Goal: Task Accomplishment & Management: Manage account settings

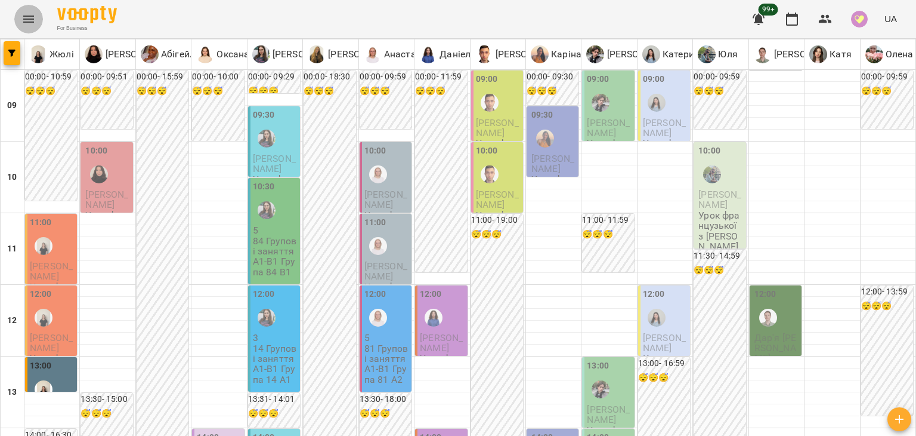
click at [27, 13] on icon "Menu" at bounding box center [28, 19] width 14 height 14
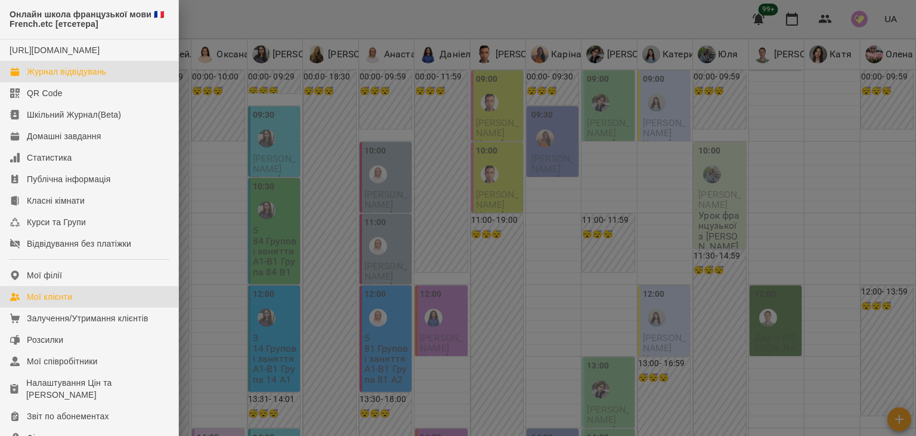
click at [91, 305] on link "Мої клієнти" at bounding box center [89, 296] width 178 height 21
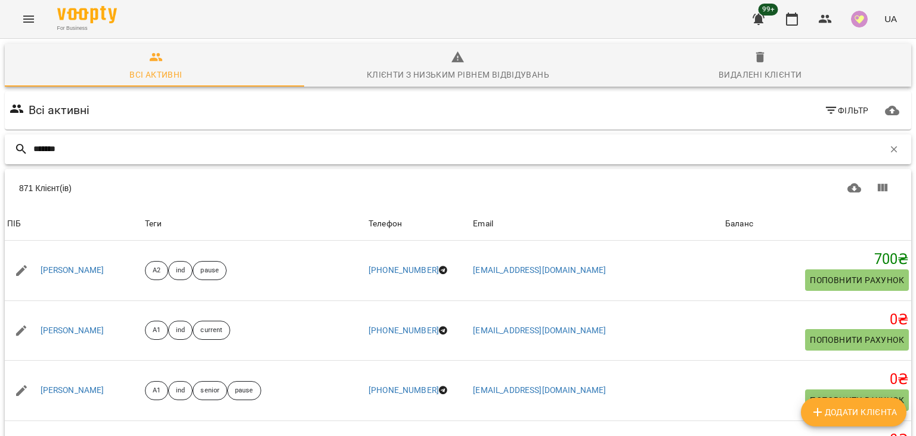
type input "*******"
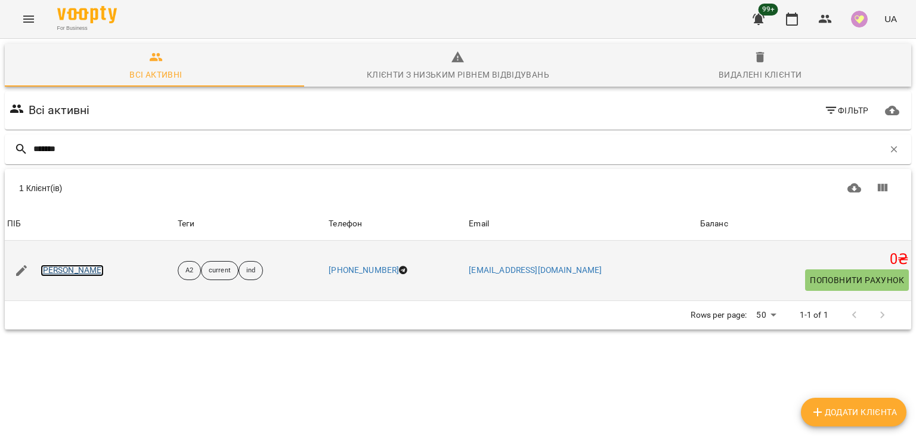
click at [81, 271] on link "[PERSON_NAME]" at bounding box center [73, 270] width 64 height 12
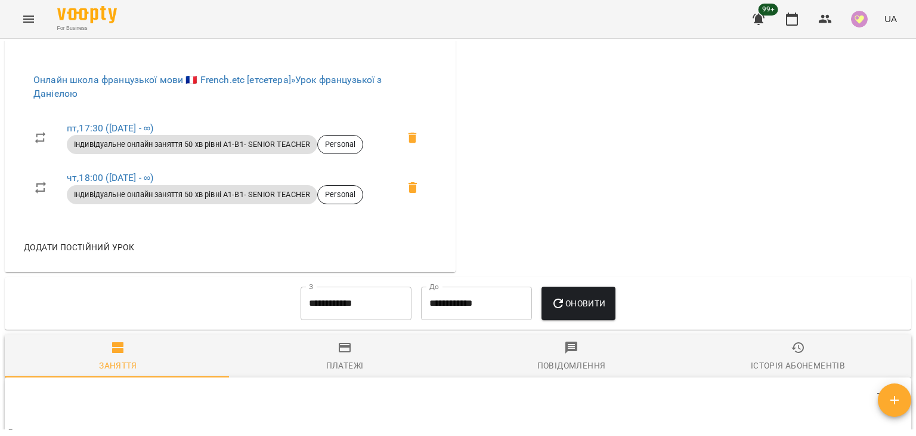
scroll to position [983, 0]
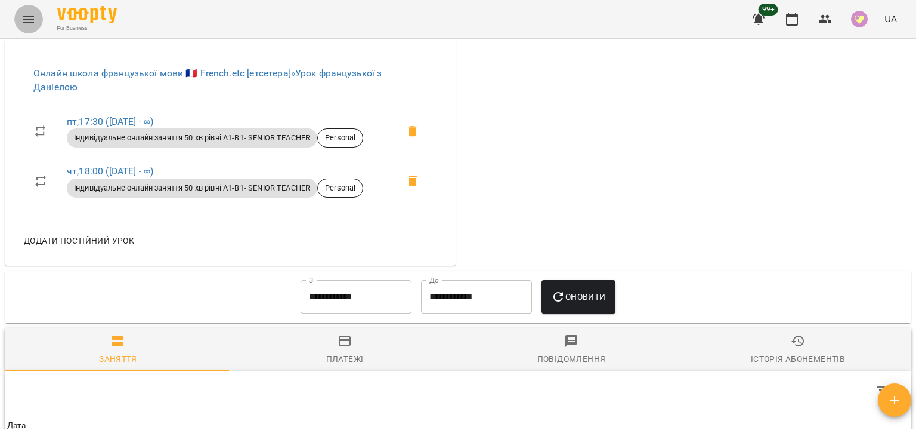
click at [29, 15] on icon "Menu" at bounding box center [28, 19] width 14 height 14
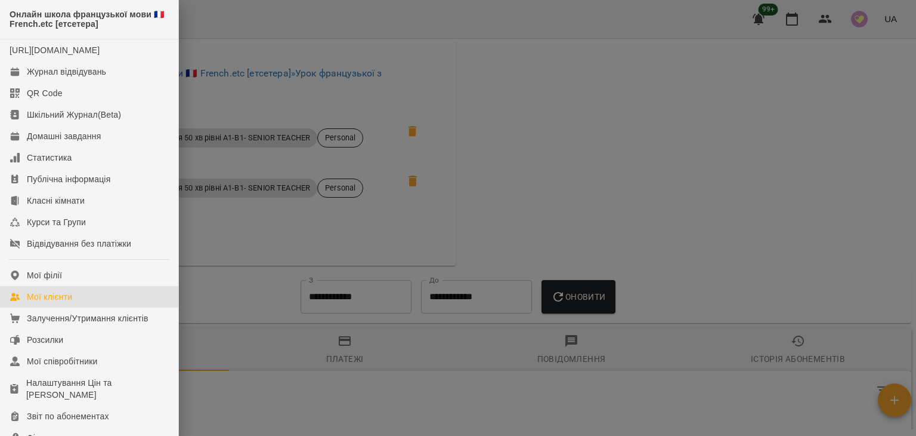
click at [61, 302] on div "Мої клієнти" at bounding box center [49, 297] width 45 height 12
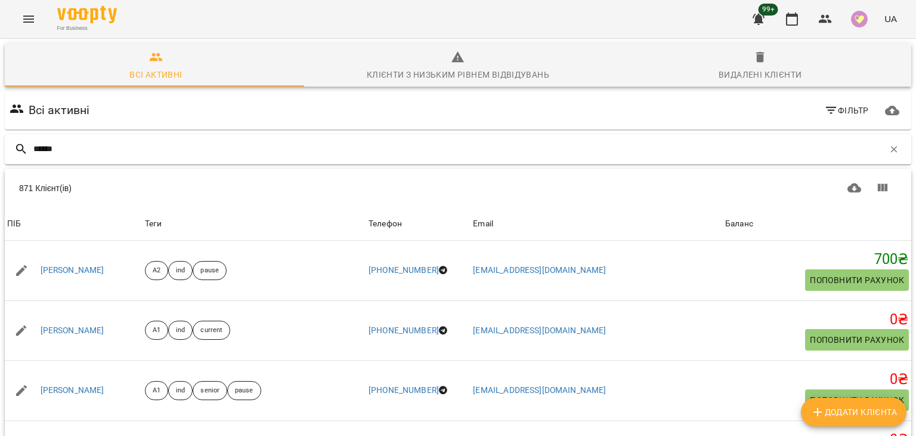
type input "******"
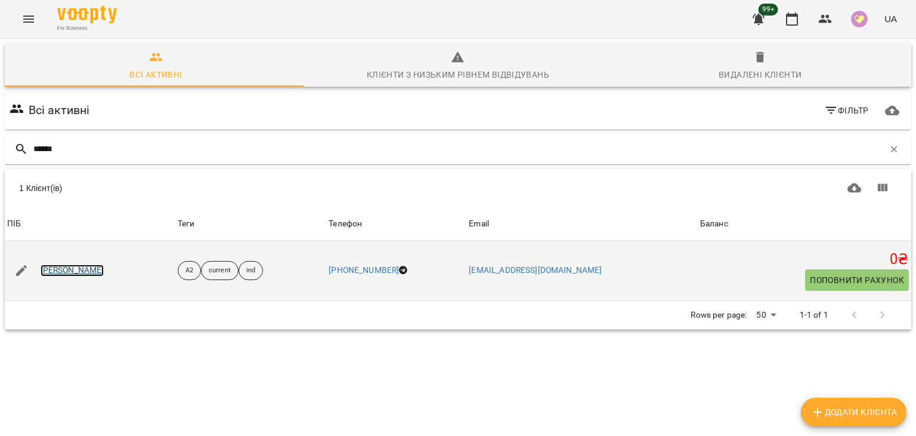
click at [69, 265] on link "[PERSON_NAME]" at bounding box center [73, 270] width 64 height 12
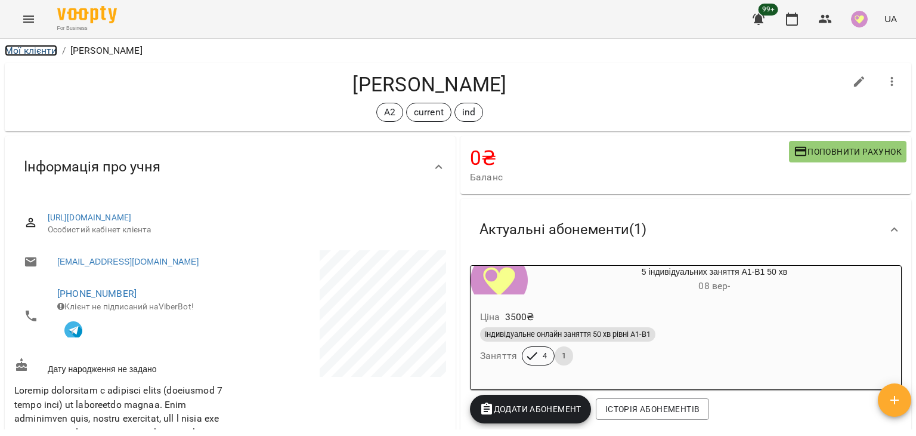
click at [36, 51] on link "Мої клієнти" at bounding box center [31, 50] width 53 height 11
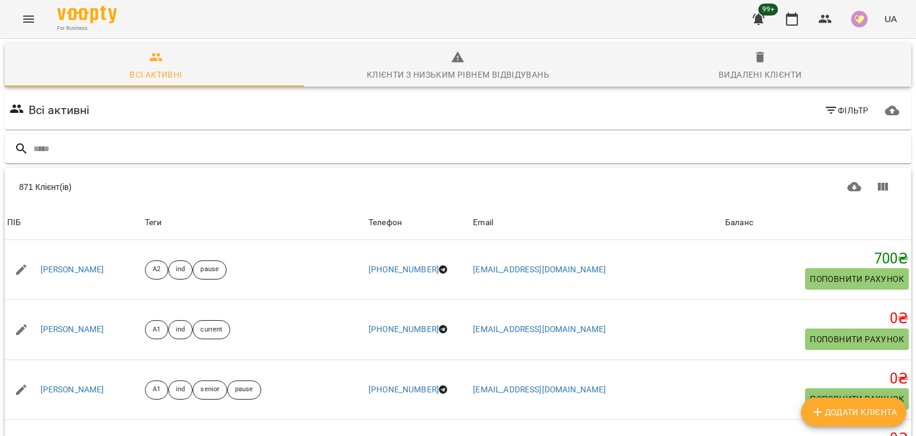
click at [88, 152] on input "text" at bounding box center [469, 149] width 873 height 20
type input "******"
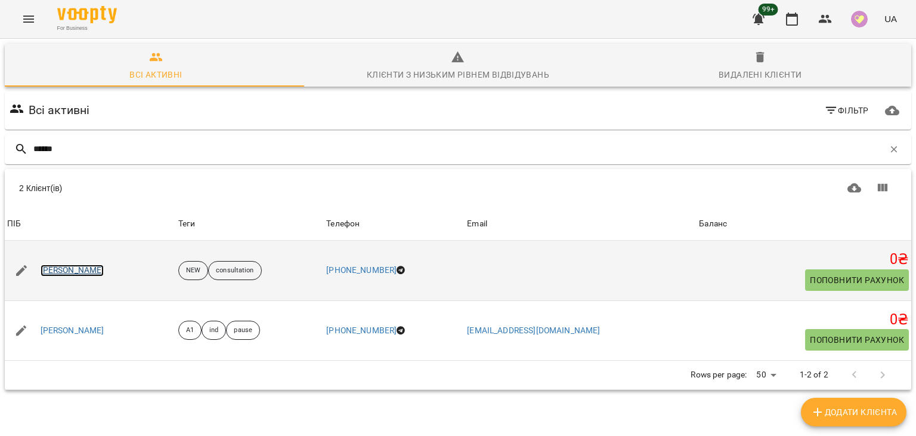
click at [77, 265] on link "[PERSON_NAME]" at bounding box center [73, 270] width 64 height 12
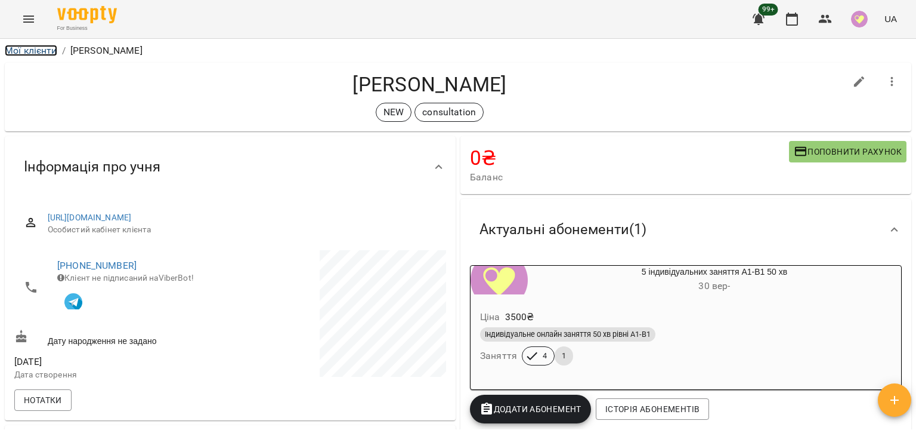
click at [43, 51] on link "Мої клієнти" at bounding box center [31, 50] width 53 height 11
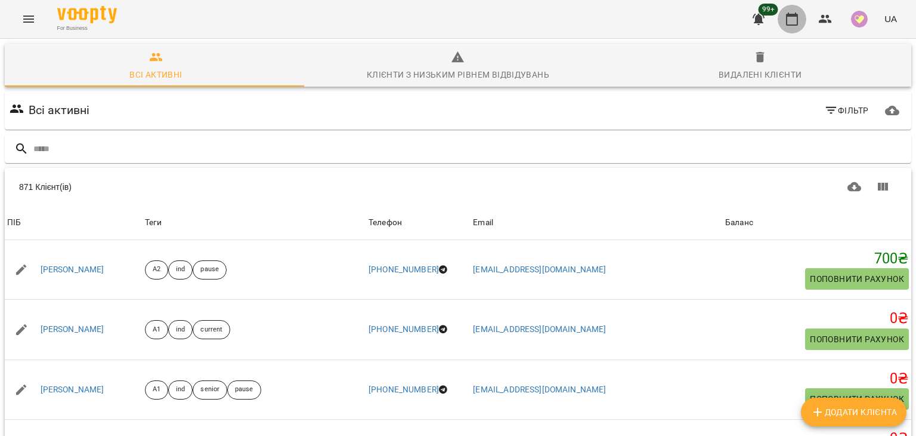
click at [796, 14] on icon "button" at bounding box center [792, 19] width 12 height 13
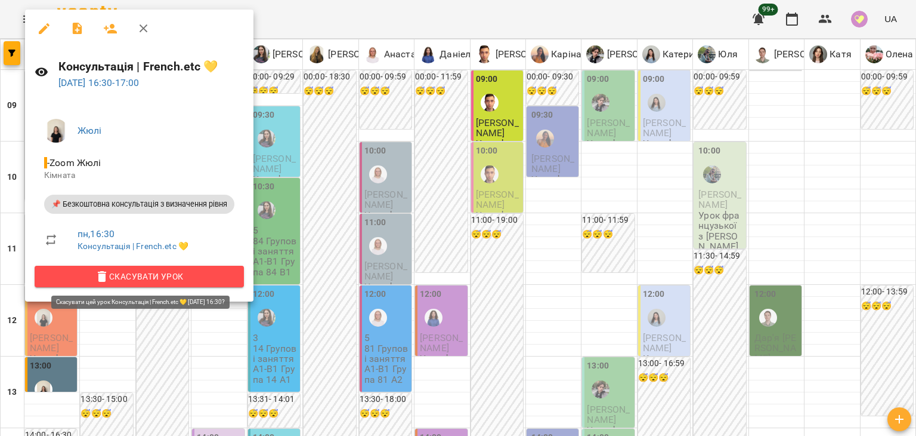
click at [203, 277] on span "Скасувати Урок" at bounding box center [139, 276] width 190 height 14
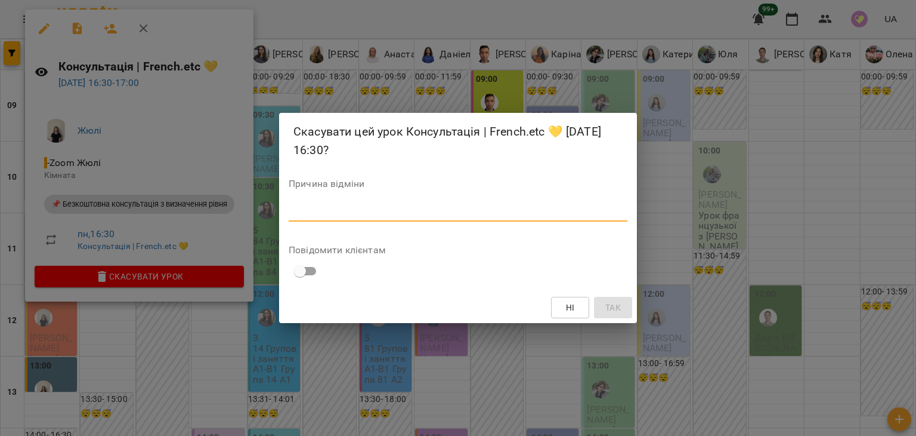
click at [377, 211] on textarea at bounding box center [458, 211] width 339 height 11
click at [620, 302] on span "Так" at bounding box center [614, 307] width 16 height 14
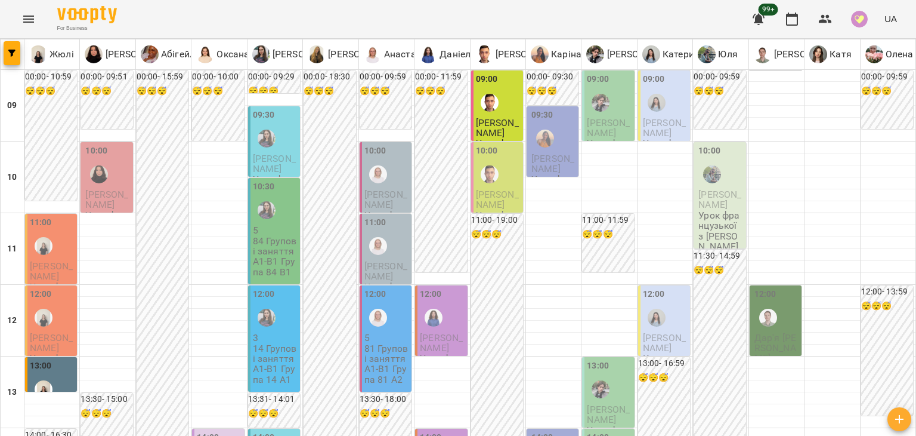
scroll to position [638, 0]
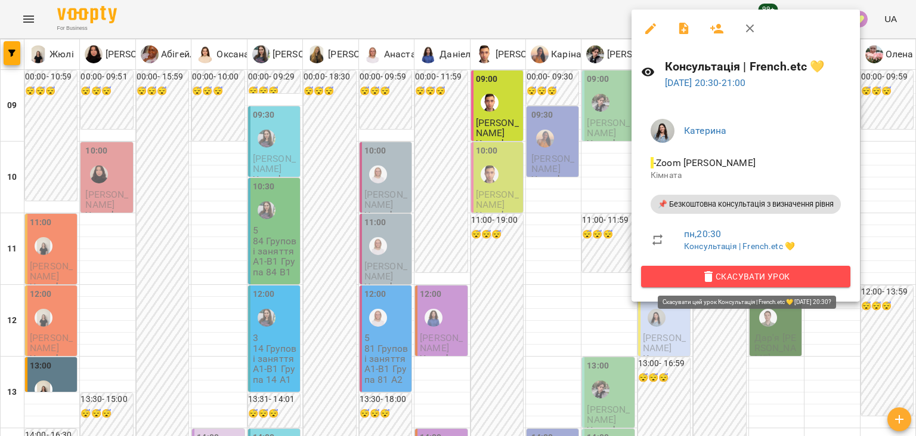
click at [663, 277] on span "Скасувати Урок" at bounding box center [746, 276] width 190 height 14
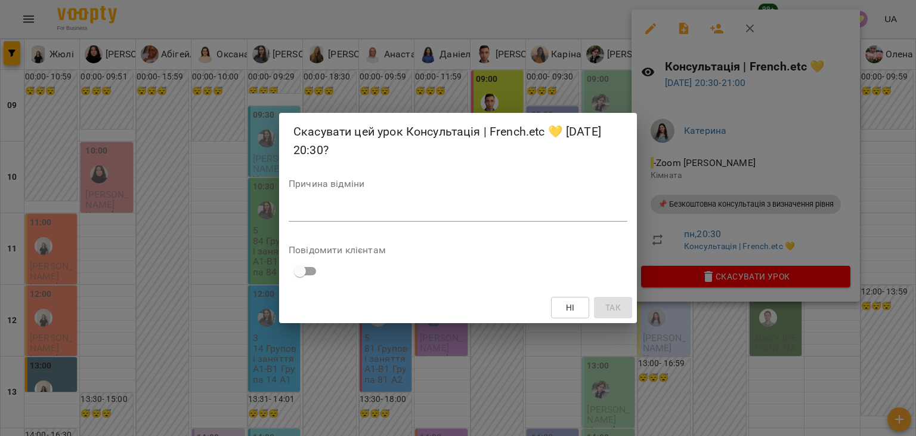
click at [511, 212] on textarea at bounding box center [458, 211] width 339 height 11
click at [630, 303] on button "Так" at bounding box center [613, 307] width 38 height 21
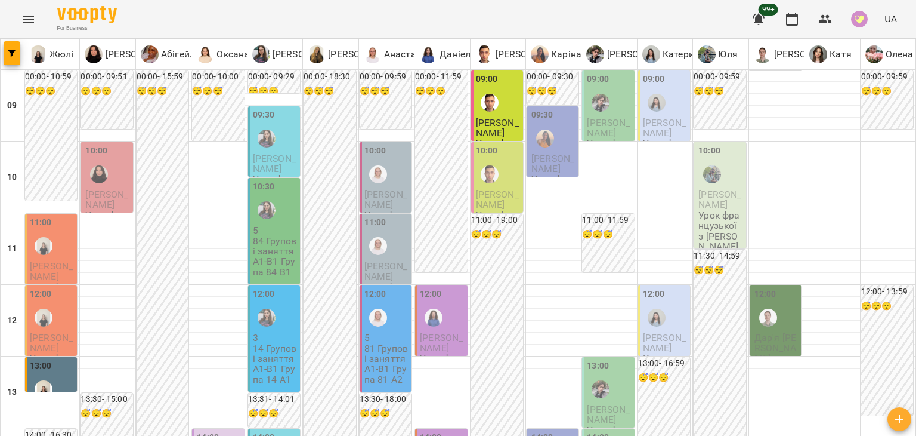
scroll to position [0, 0]
click at [55, 375] on div at bounding box center [43, 388] width 27 height 27
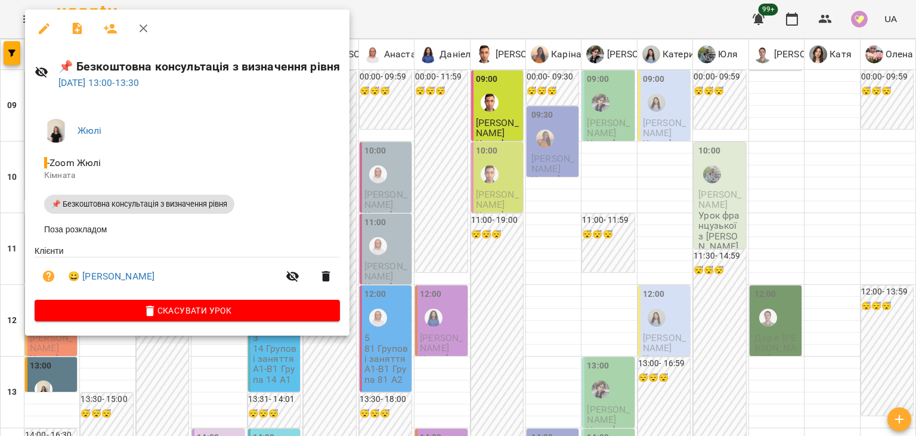
click at [220, 402] on div at bounding box center [458, 218] width 916 height 436
